Goal: Information Seeking & Learning: Check status

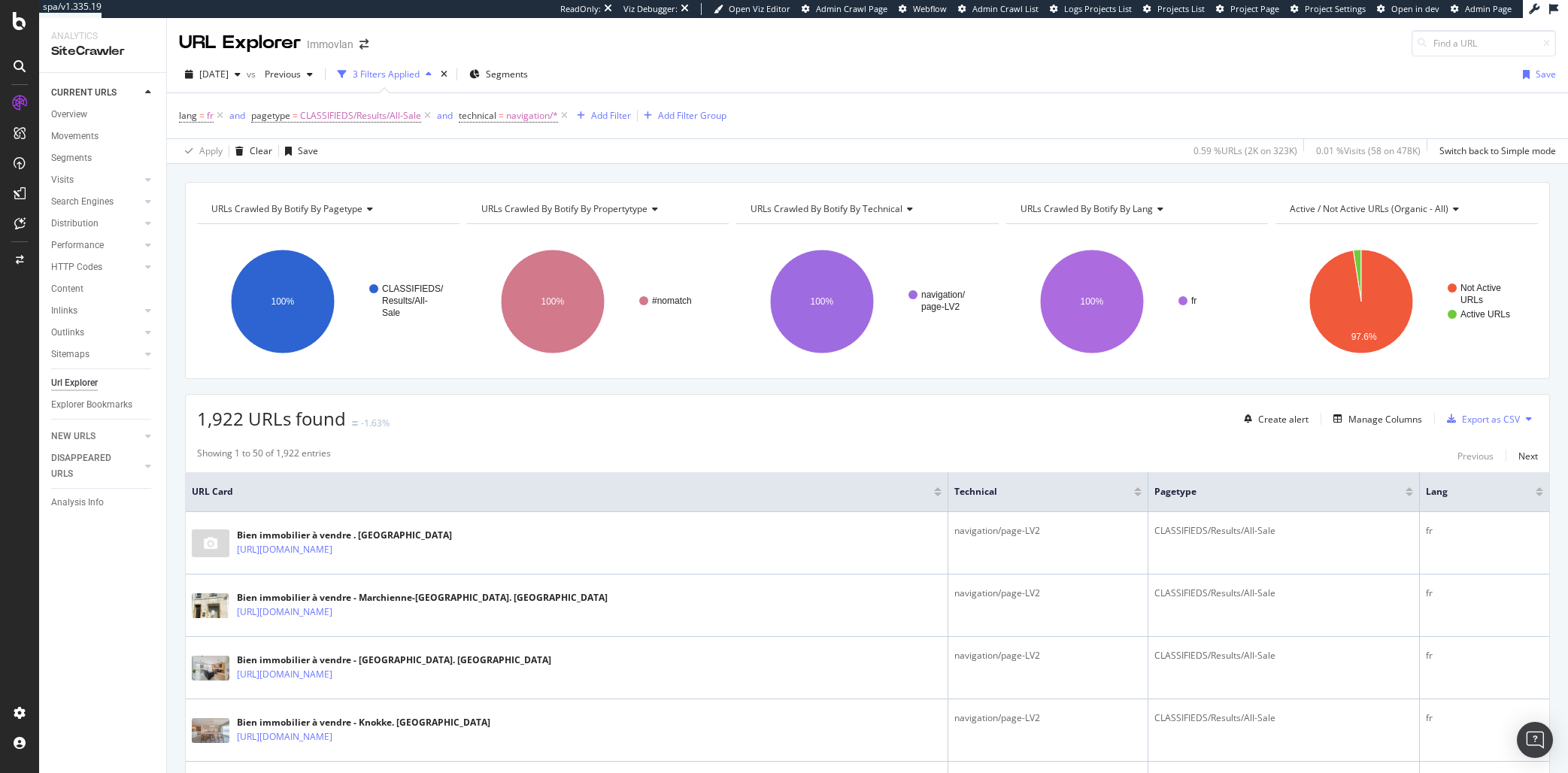
click at [305, 423] on span "1,922 URLs found" at bounding box center [272, 418] width 149 height 25
click at [279, 429] on span "1,922 URLs found" at bounding box center [272, 418] width 149 height 25
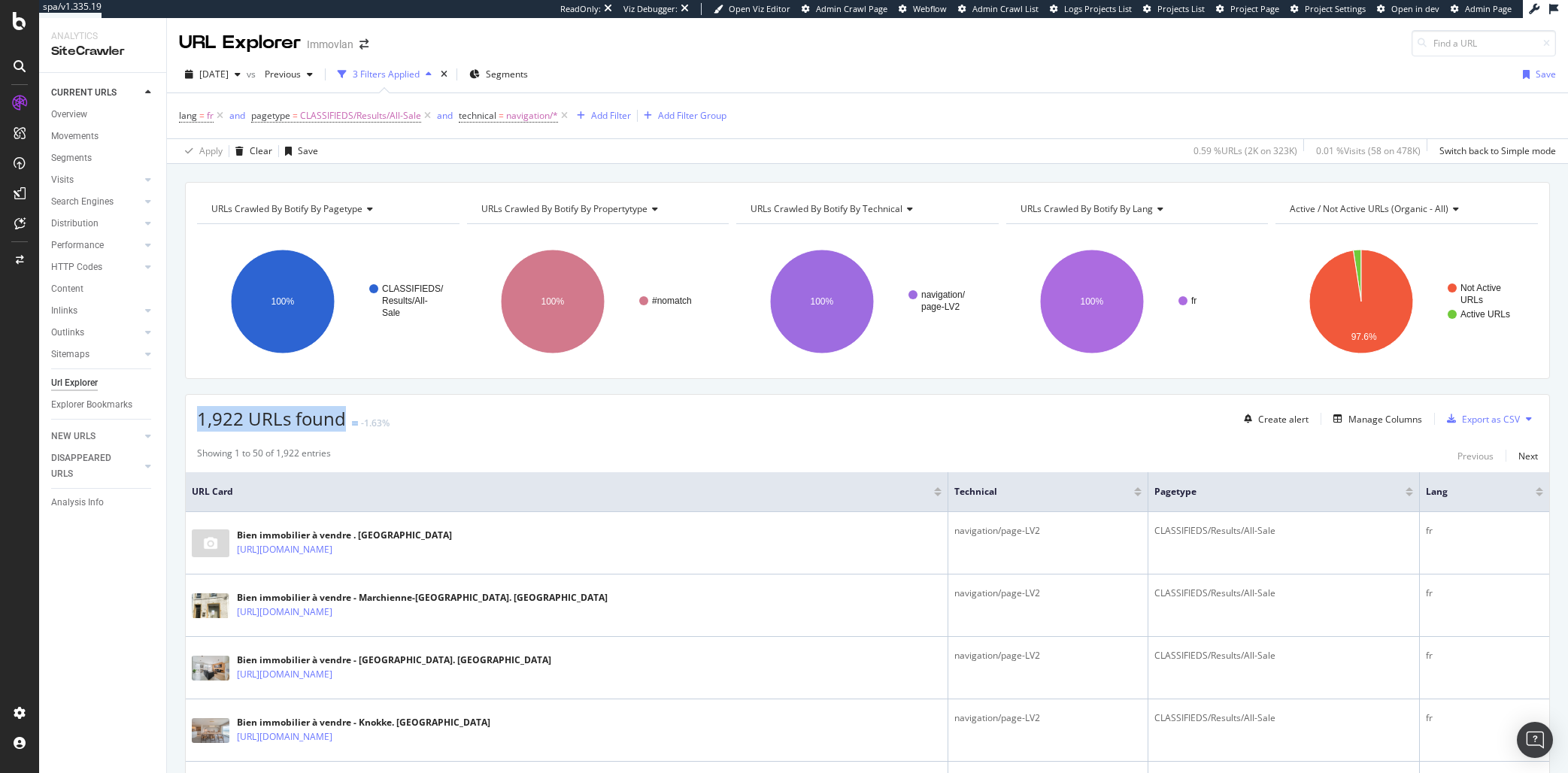
click at [279, 429] on span "1,922 URLs found" at bounding box center [272, 418] width 149 height 25
click at [292, 421] on span "1,922 URLs found" at bounding box center [272, 418] width 149 height 25
click at [219, 452] on div "Showing 1 to 50 of 1,922 entries" at bounding box center [264, 455] width 134 height 18
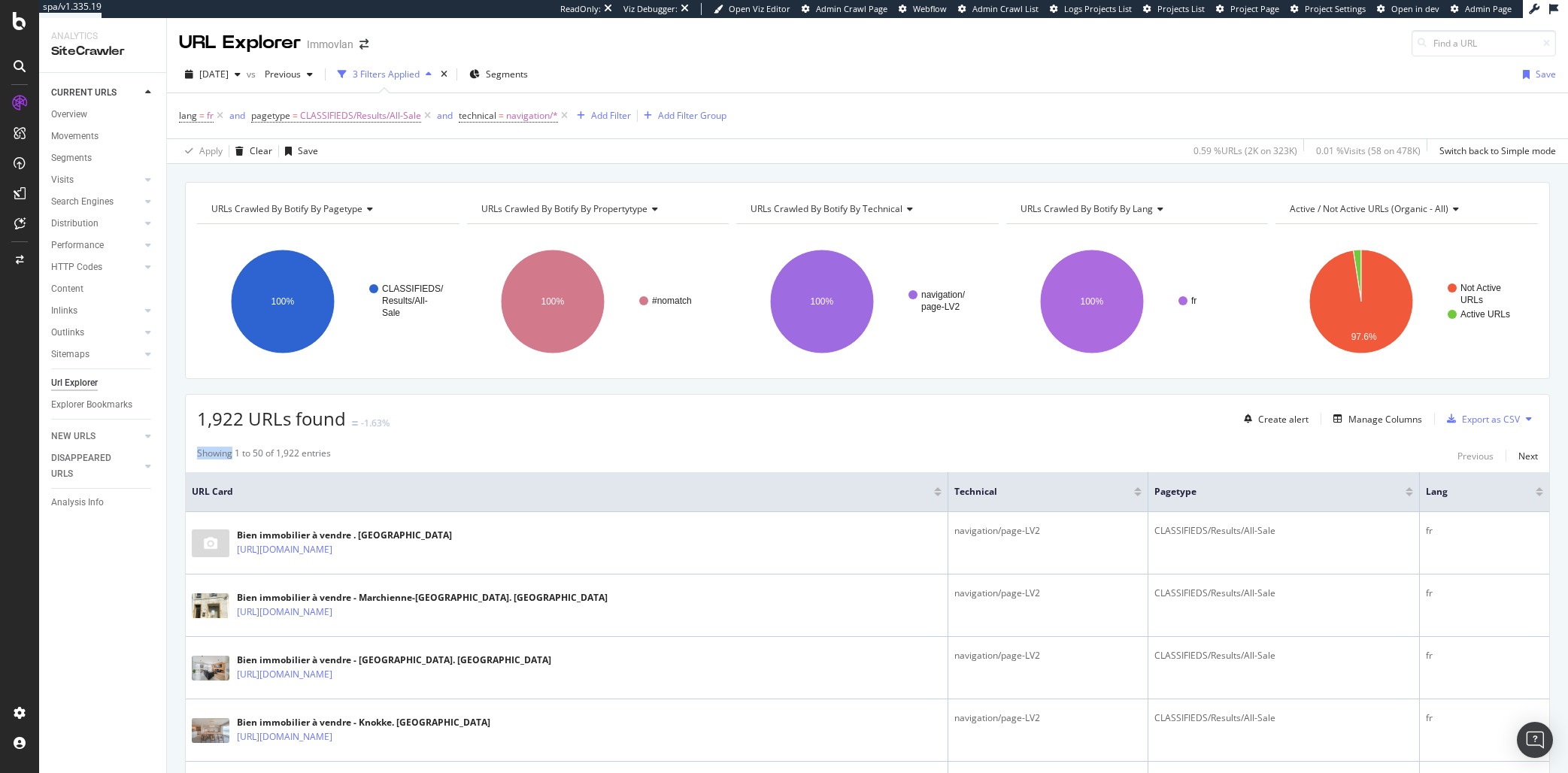
click at [219, 452] on div "Showing 1 to 50 of 1,922 entries" at bounding box center [264, 455] width 134 height 18
click at [218, 452] on div "Showing 1 to 50 of 1,922 entries" at bounding box center [264, 455] width 134 height 18
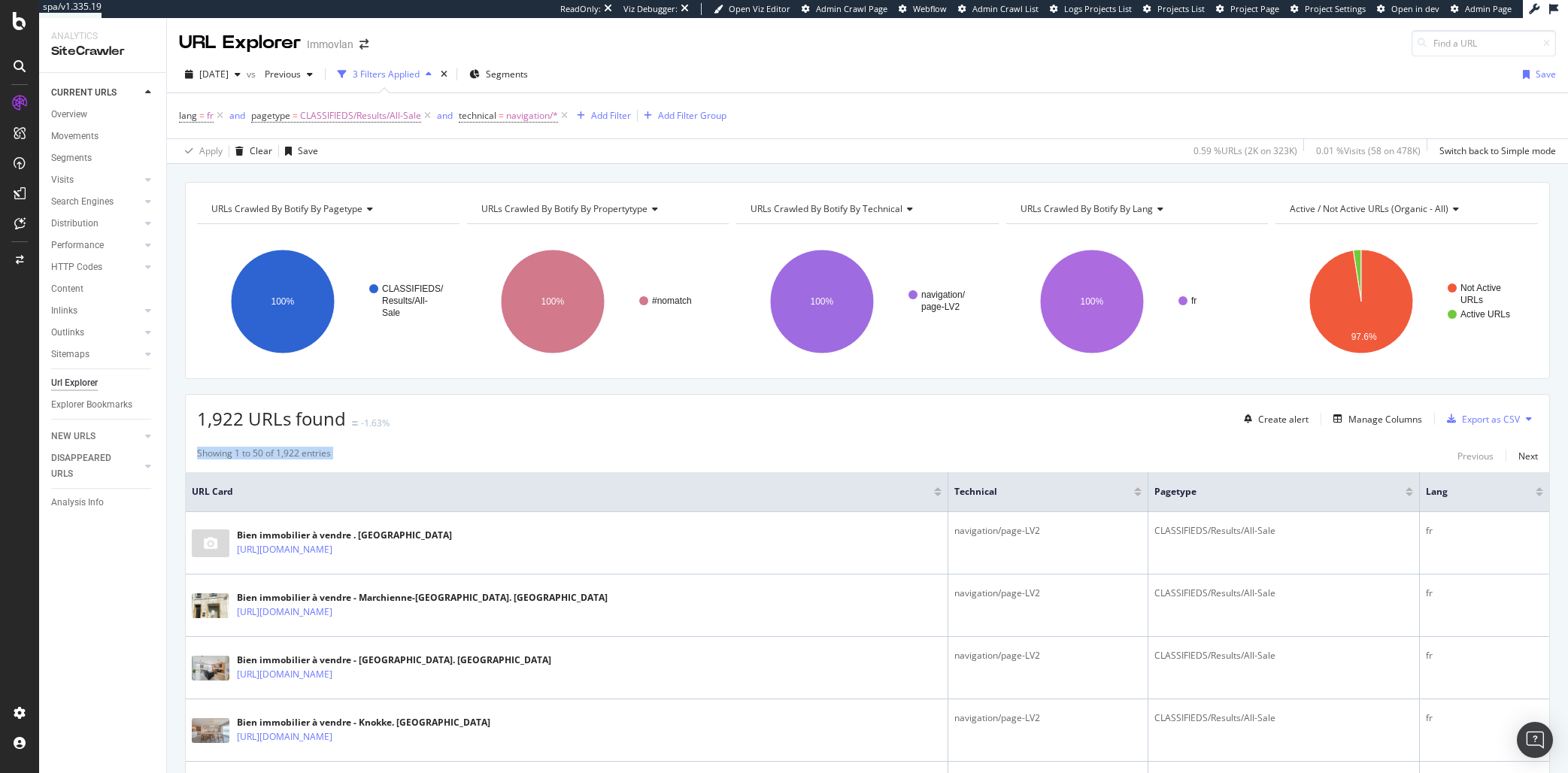
click at [194, 455] on div "Showing 1 to 50 of 1,922 entries Previous Next" at bounding box center [867, 455] width 1363 height 18
drag, startPoint x: 194, startPoint y: 455, endPoint x: 450, endPoint y: 454, distance: 256.0
click at [450, 454] on div "Showing 1 to 50 of 1,922 entries Previous Next" at bounding box center [867, 455] width 1363 height 18
drag, startPoint x: 450, startPoint y: 454, endPoint x: 176, endPoint y: 389, distance: 281.6
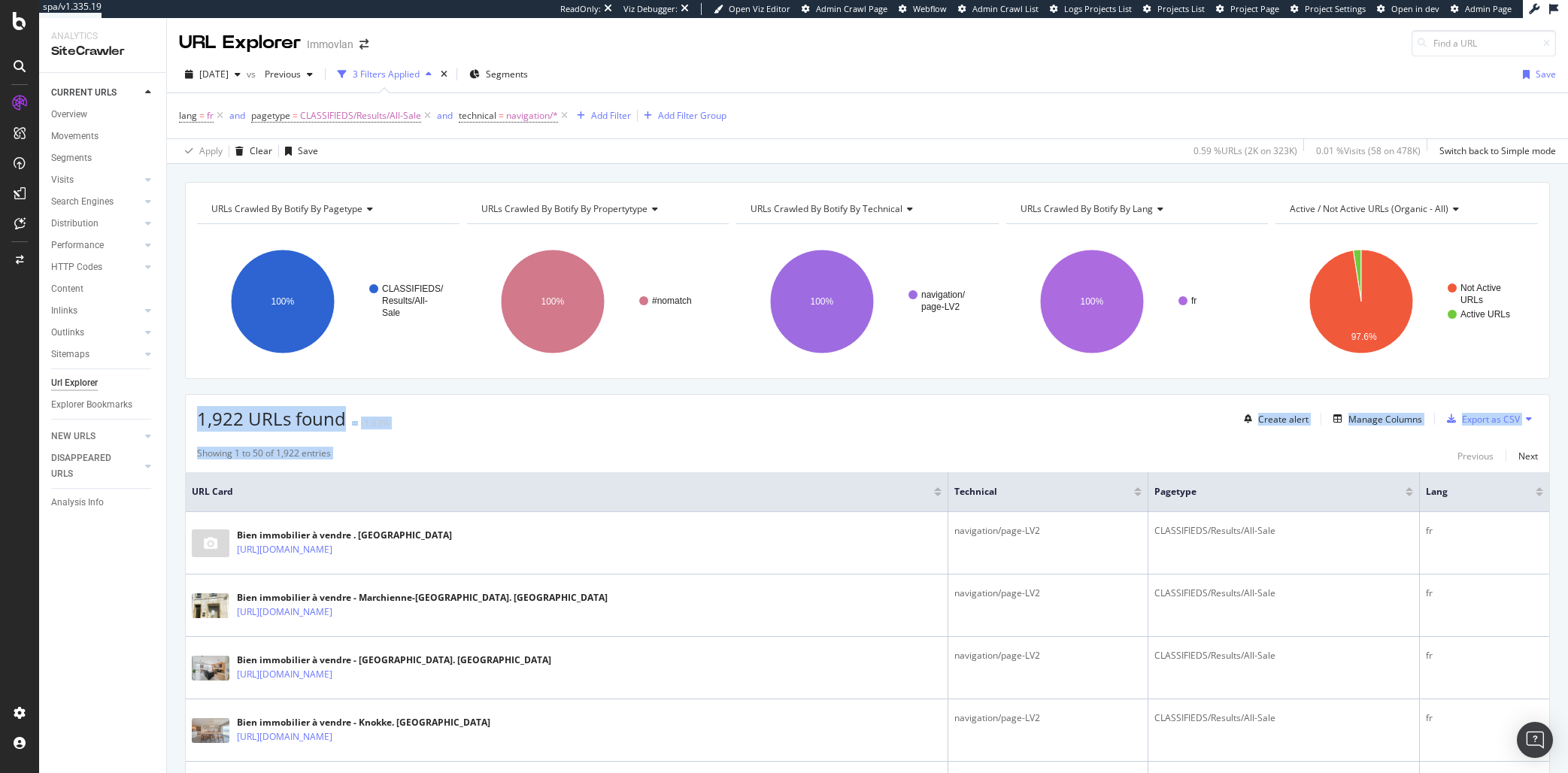
click at [218, 396] on div "1,922 URLs found -1.63% Create alert Manage Columns Export as CSV" at bounding box center [867, 413] width 1363 height 36
drag, startPoint x: 218, startPoint y: 396, endPoint x: 481, endPoint y: 445, distance: 267.5
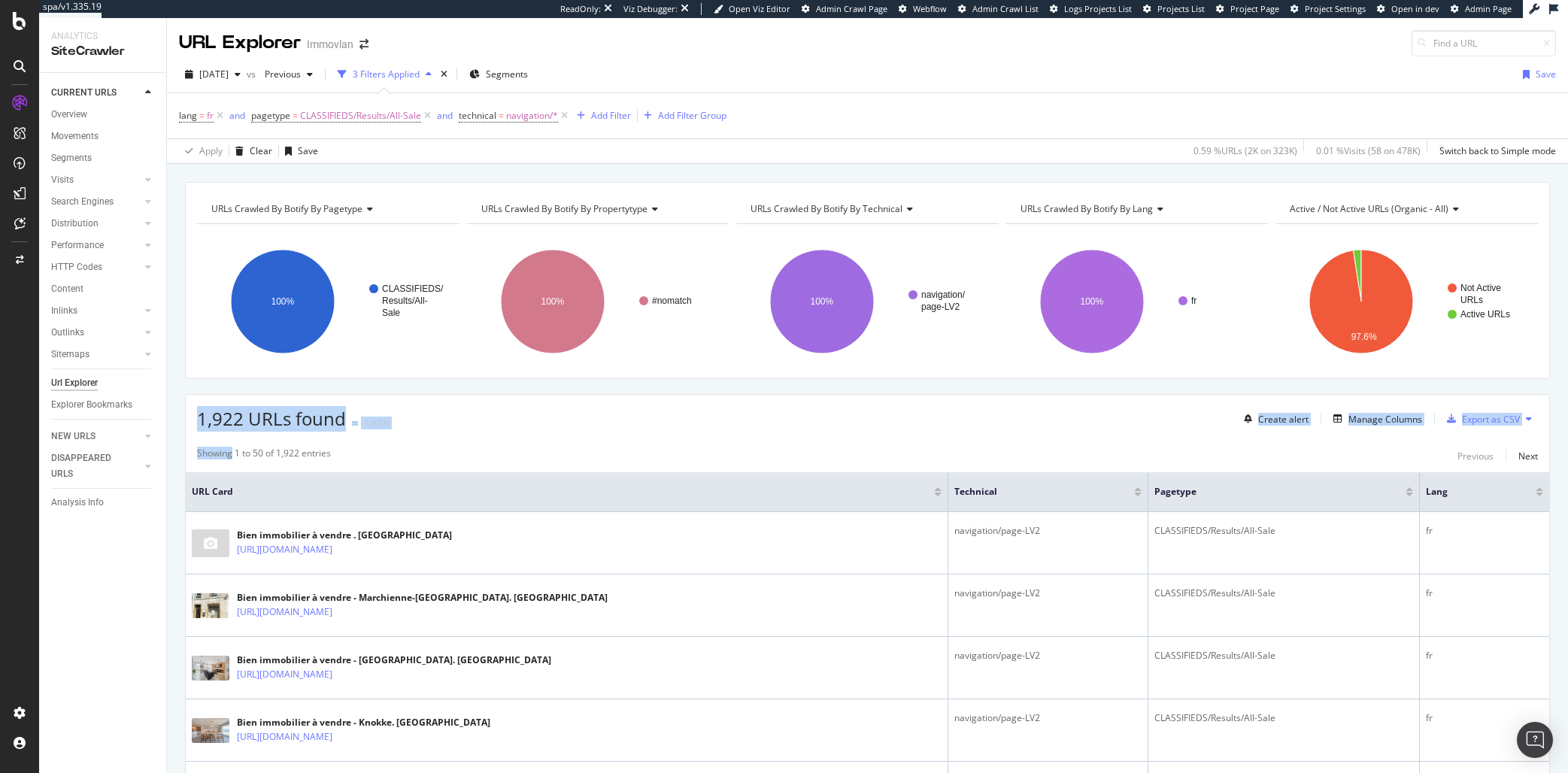
drag, startPoint x: 481, startPoint y: 445, endPoint x: 161, endPoint y: 426, distance: 320.6
click at [161, 426] on div "Analytics SiteCrawler CURRENT URLS Overview Movements Segments Visits Analysis …" at bounding box center [804, 396] width 1529 height 755
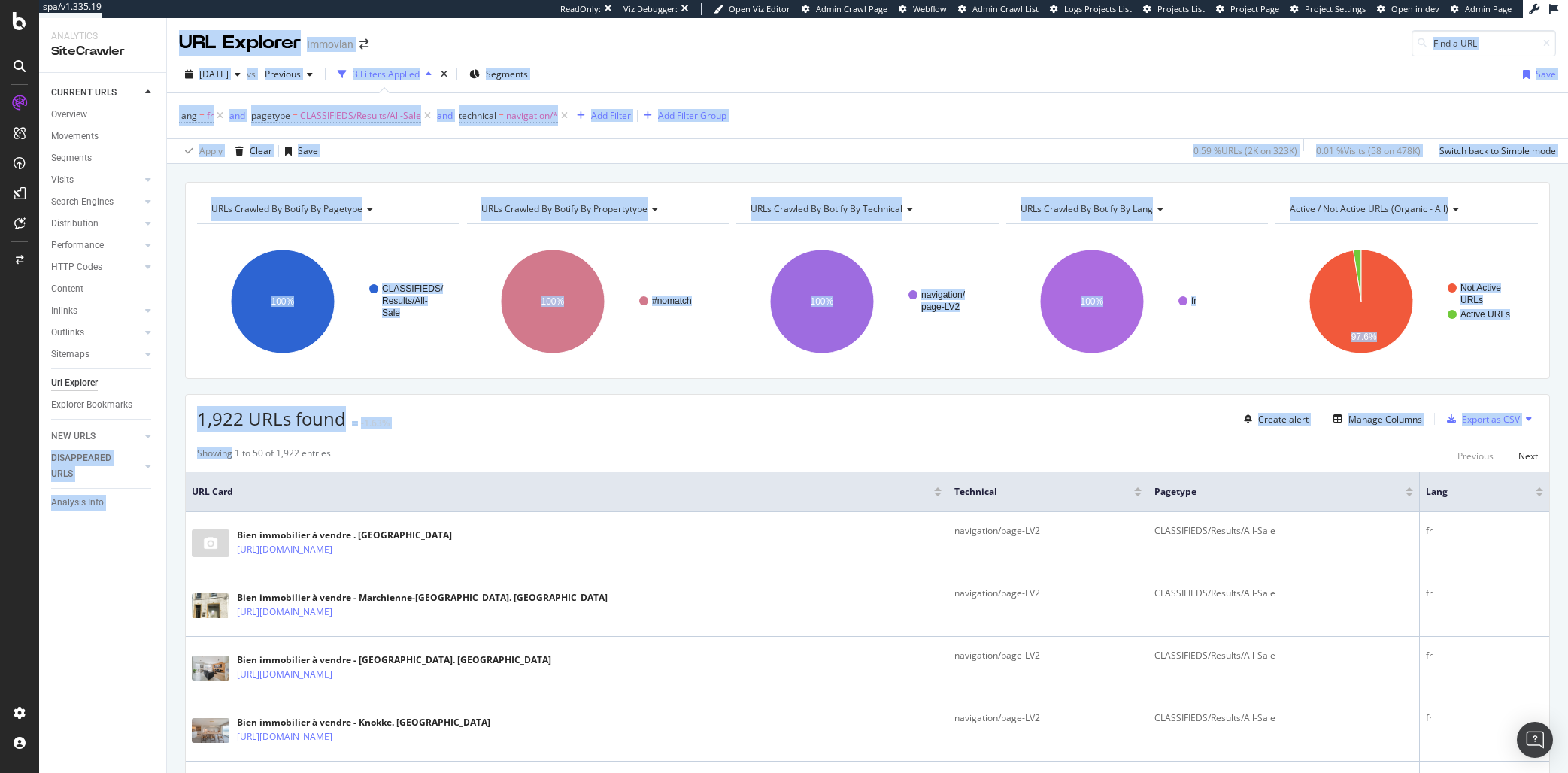
click at [246, 423] on span "1,922 URLs found" at bounding box center [272, 418] width 149 height 25
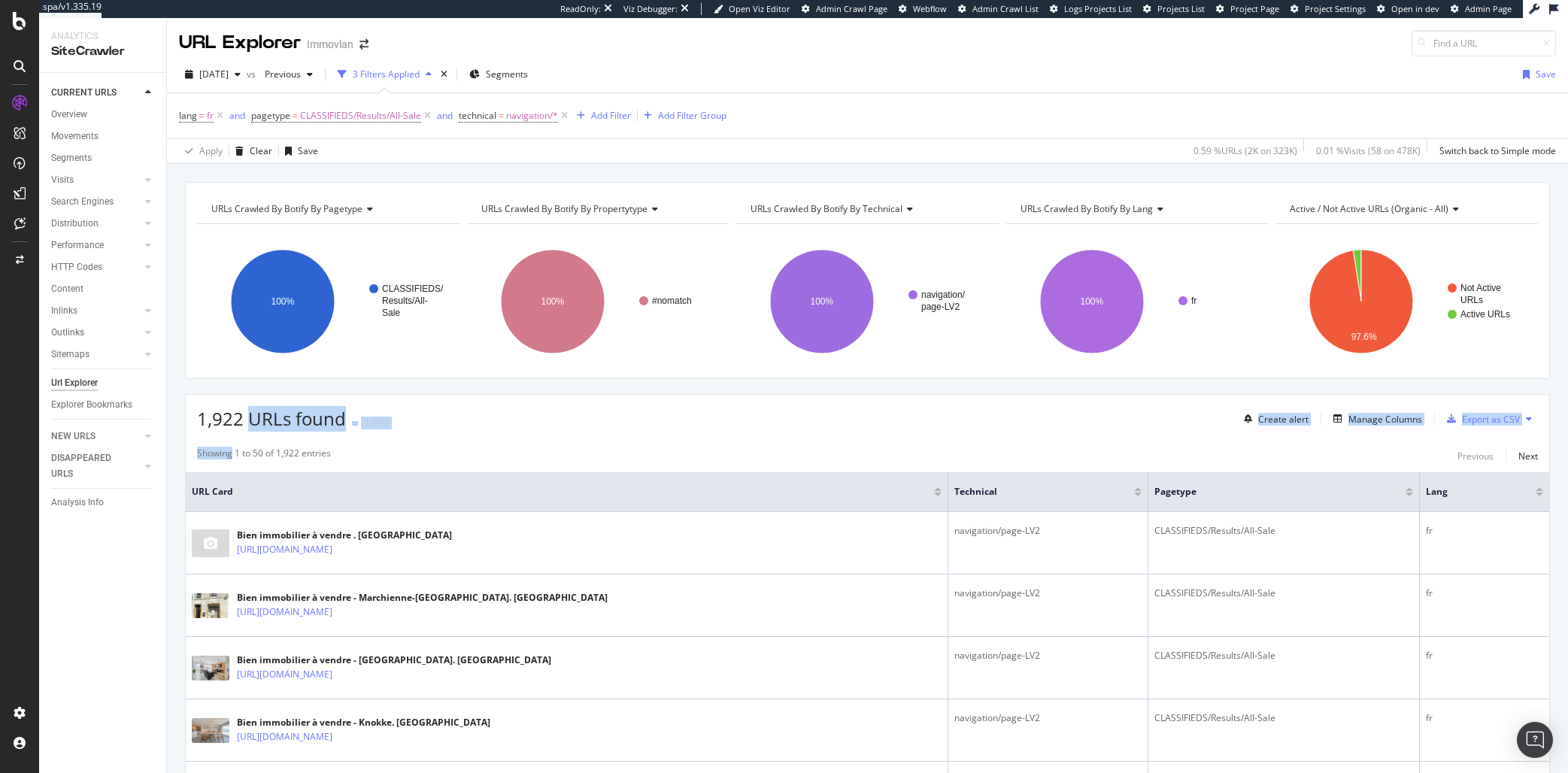
drag, startPoint x: 246, startPoint y: 423, endPoint x: 463, endPoint y: 442, distance: 217.8
drag, startPoint x: 463, startPoint y: 442, endPoint x: 220, endPoint y: 426, distance: 243.5
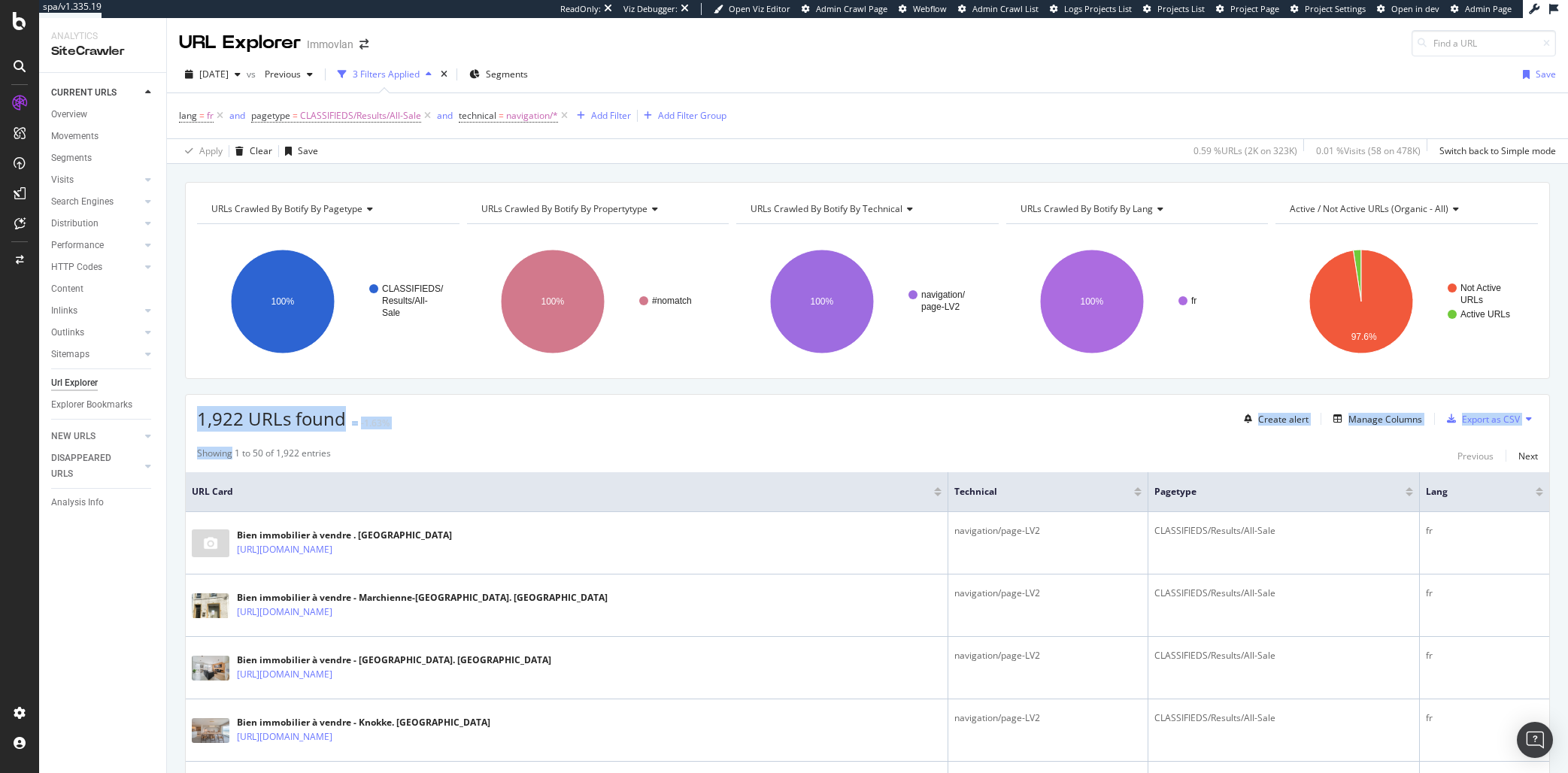
click at [220, 426] on span "1,922 URLs found" at bounding box center [272, 418] width 149 height 25
click at [232, 427] on span "1,922 URLs found" at bounding box center [272, 418] width 149 height 25
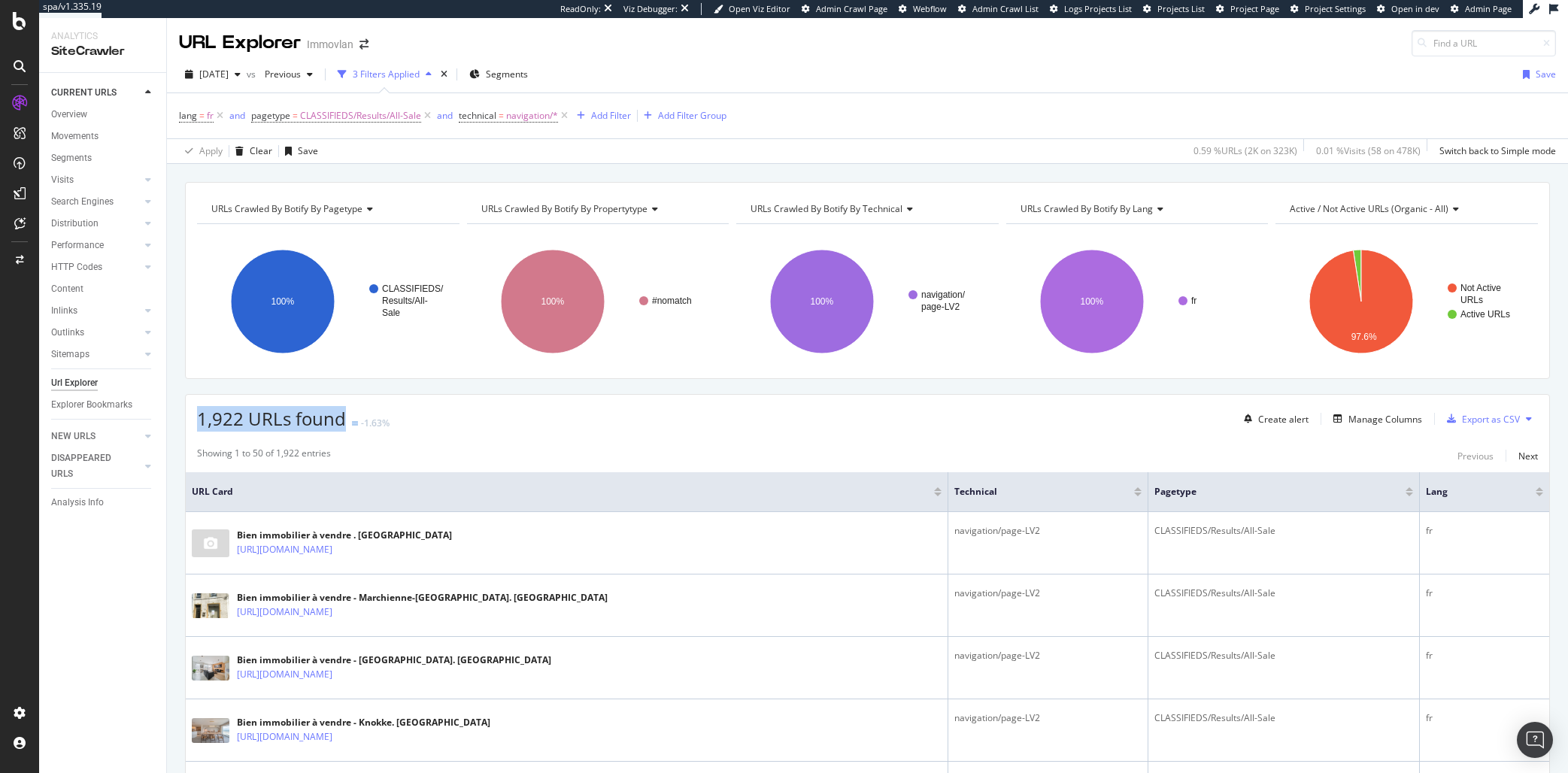
click at [232, 427] on span "1,922 URLs found" at bounding box center [272, 418] width 149 height 25
click at [228, 427] on span "1,922 URLs found" at bounding box center [272, 418] width 149 height 25
click at [226, 427] on span "1,922 URLs found" at bounding box center [272, 418] width 149 height 25
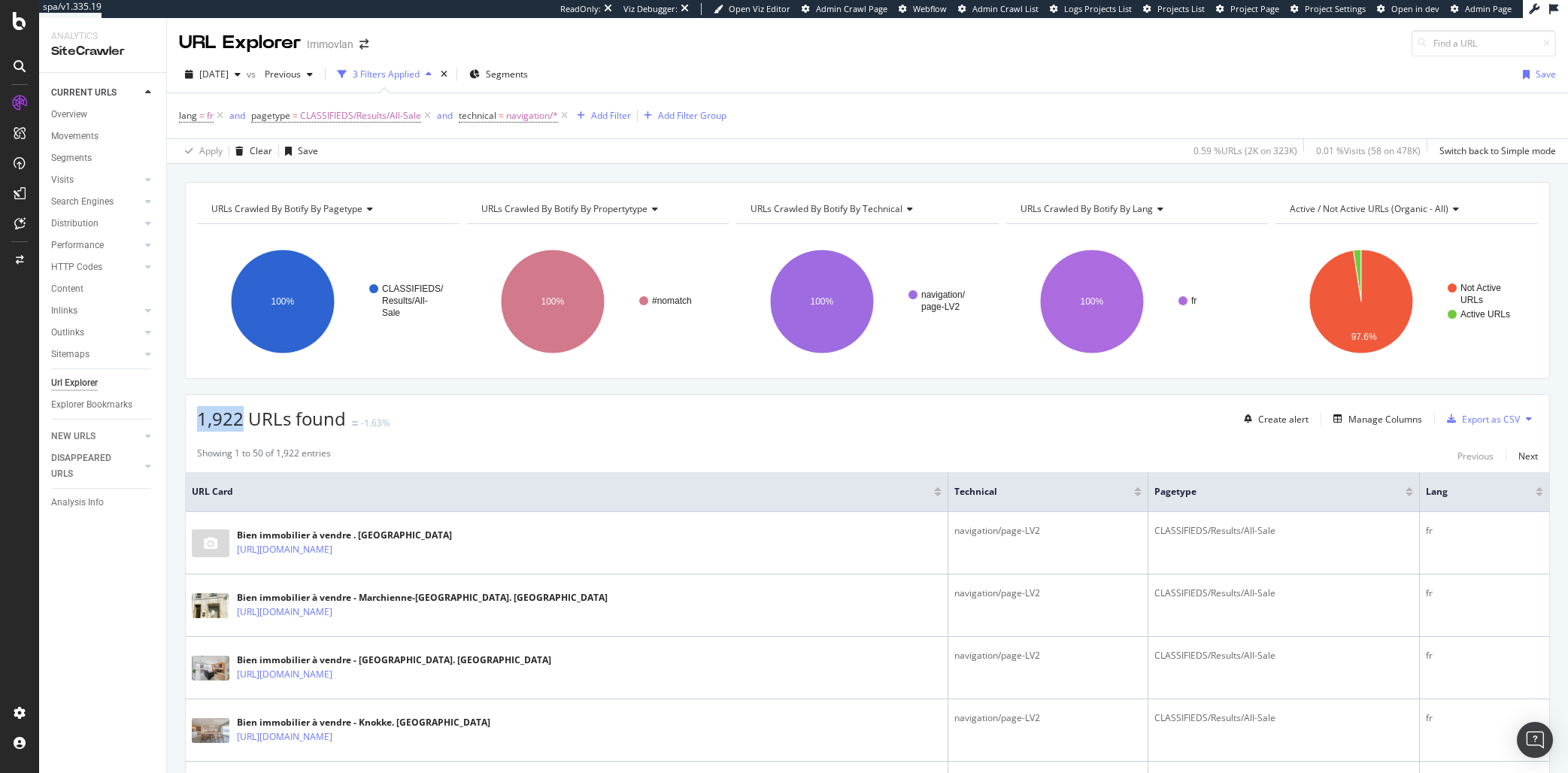
click at [226, 427] on span "1,922 URLs found" at bounding box center [272, 418] width 149 height 25
click at [213, 460] on div "Showing 1 to 50 of 1,922 entries" at bounding box center [264, 455] width 134 height 18
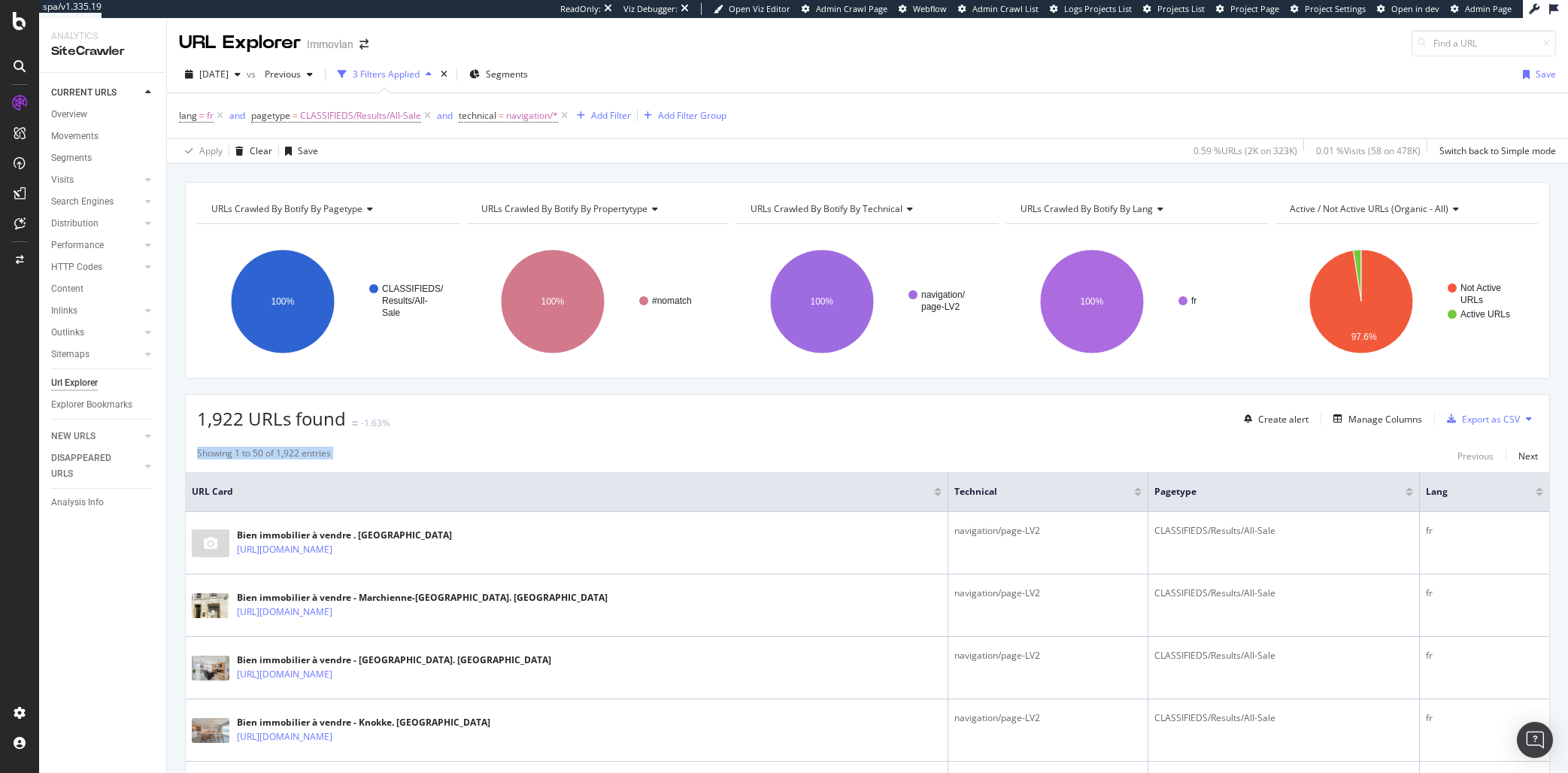
click at [228, 454] on div "Showing 1 to 50 of 1,922 entries" at bounding box center [264, 455] width 134 height 18
